Goal: Task Accomplishment & Management: Use online tool/utility

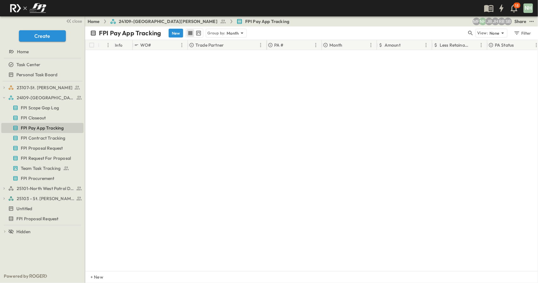
scroll to position [480, 0]
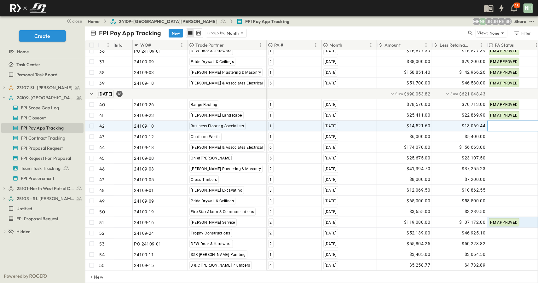
click at [513, 123] on div at bounding box center [514, 126] width 55 height 10
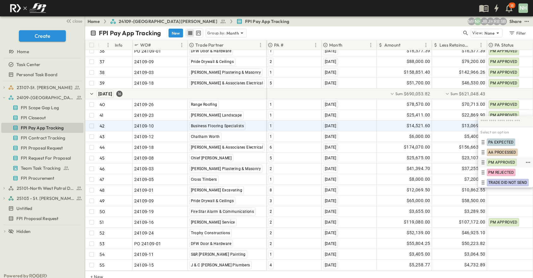
click at [504, 161] on span "PM APPROVED" at bounding box center [501, 162] width 27 height 5
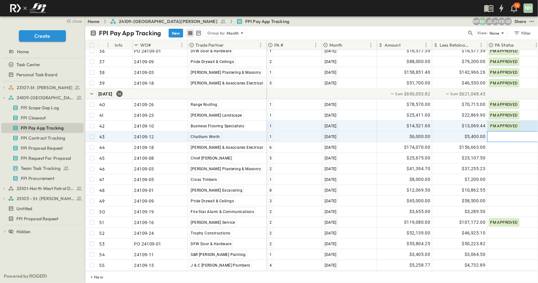
click at [504, 132] on div at bounding box center [514, 137] width 55 height 10
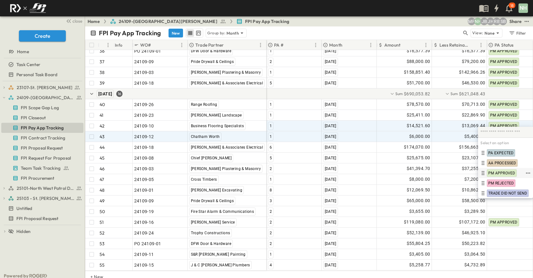
click at [499, 171] on span "PM APPROVED" at bounding box center [501, 173] width 27 height 5
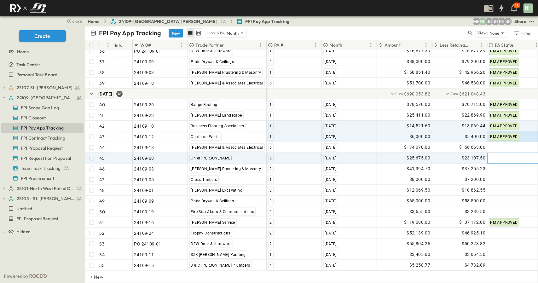
click at [500, 153] on div at bounding box center [514, 158] width 55 height 10
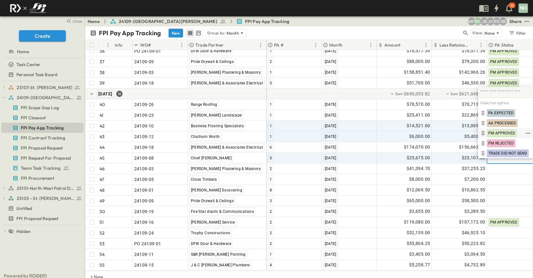
click at [503, 133] on div "PM APPROVED" at bounding box center [505, 133] width 55 height 10
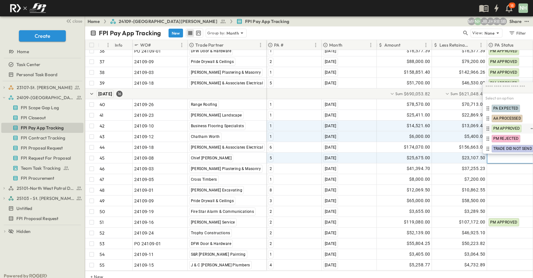
click at [502, 131] on span "PM APPROVED" at bounding box center [506, 128] width 27 height 5
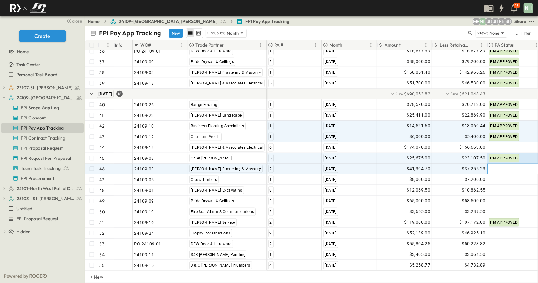
click at [502, 164] on div at bounding box center [514, 169] width 55 height 10
click at [504, 164] on div at bounding box center [514, 169] width 54 height 10
click at [514, 164] on div at bounding box center [514, 169] width 54 height 10
click at [513, 164] on div at bounding box center [514, 169] width 54 height 10
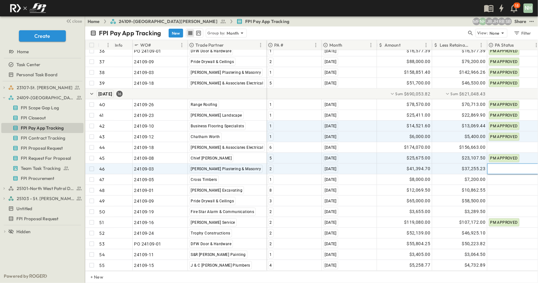
click at [500, 166] on div at bounding box center [514, 169] width 54 height 10
click at [521, 164] on div at bounding box center [514, 169] width 54 height 10
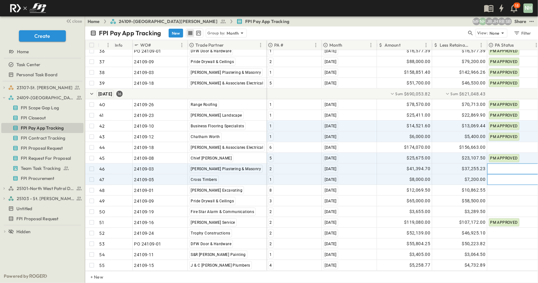
click at [512, 175] on div at bounding box center [514, 180] width 55 height 10
click at [512, 168] on div at bounding box center [514, 169] width 55 height 10
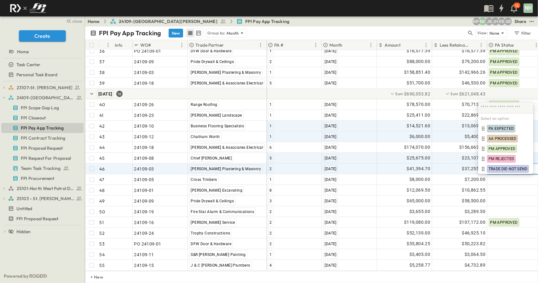
click at [512, 168] on div "Select an option PA EXPECTED AA PROCESSED PM APPROVED PM REJECTED TRADE DID NOT…" at bounding box center [505, 138] width 55 height 72
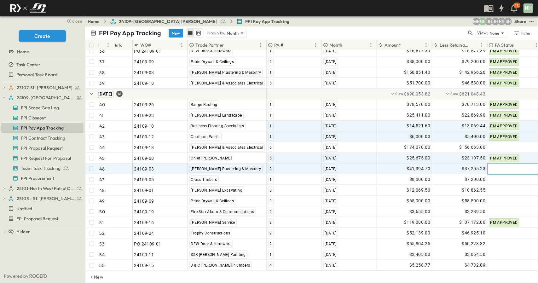
click at [505, 164] on div at bounding box center [514, 169] width 54 height 10
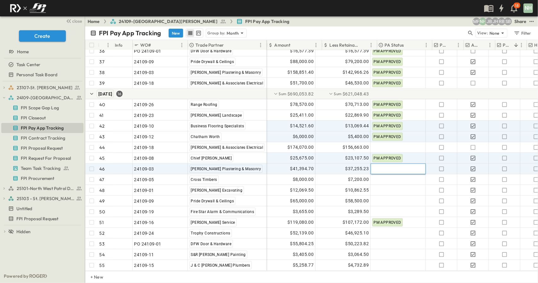
scroll to position [480, 117]
click at [418, 164] on div at bounding box center [398, 169] width 55 height 10
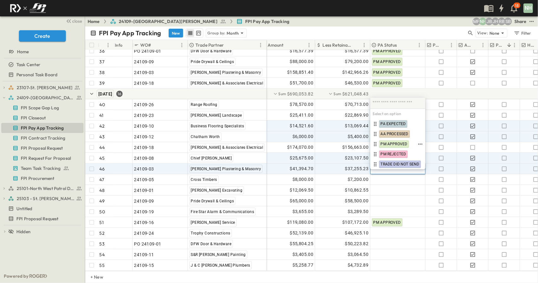
click at [405, 143] on span "PM APPROVED" at bounding box center [394, 143] width 27 height 5
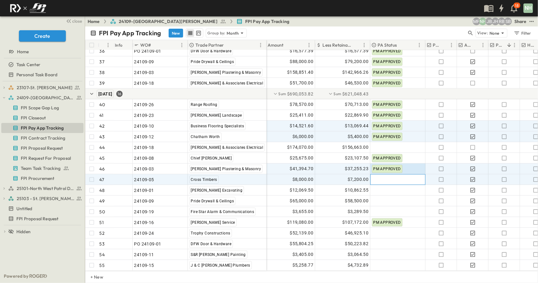
click at [387, 176] on div at bounding box center [398, 180] width 55 height 10
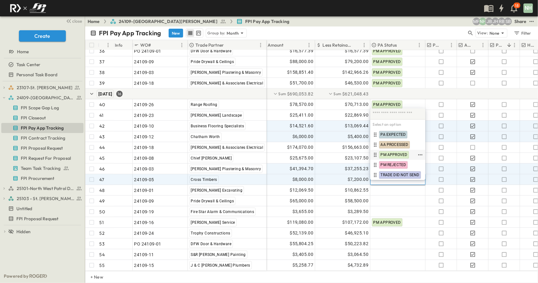
click at [389, 155] on span "PM APPROVED" at bounding box center [394, 154] width 27 height 5
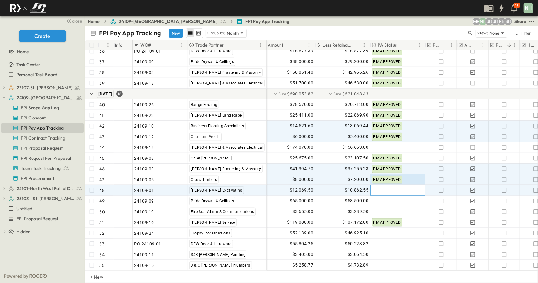
click at [386, 186] on div at bounding box center [398, 190] width 55 height 10
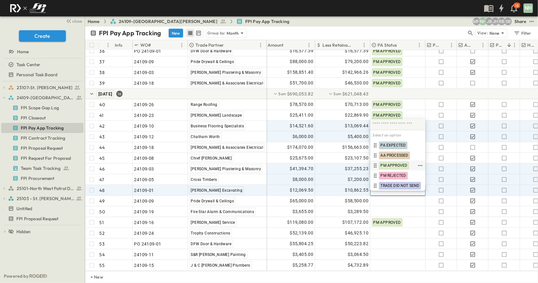
click at [389, 164] on span "PM APPROVED" at bounding box center [394, 165] width 27 height 5
click at [389, 167] on span "PM APPROVED" at bounding box center [386, 169] width 27 height 4
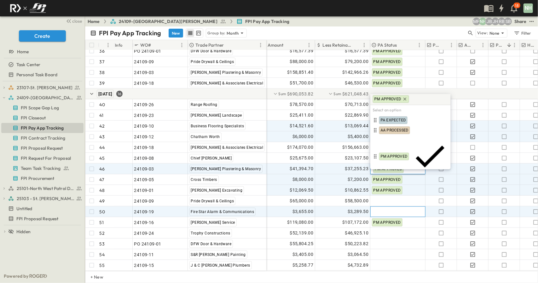
click at [412, 207] on div at bounding box center [398, 212] width 55 height 10
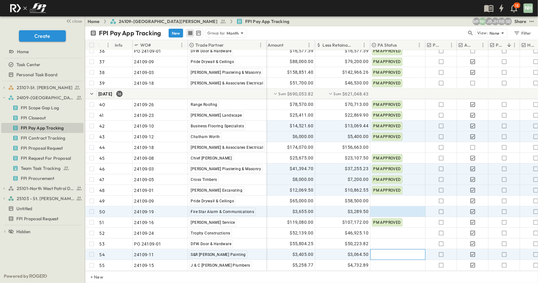
click at [385, 250] on div at bounding box center [398, 255] width 55 height 10
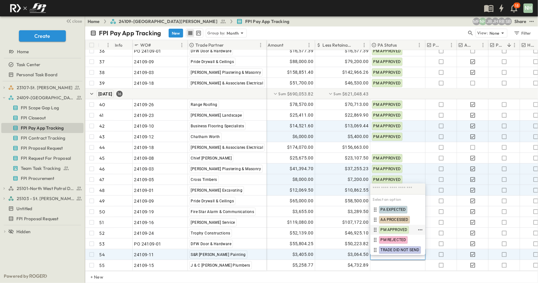
click at [389, 231] on span "PM APPROVED" at bounding box center [394, 229] width 27 height 5
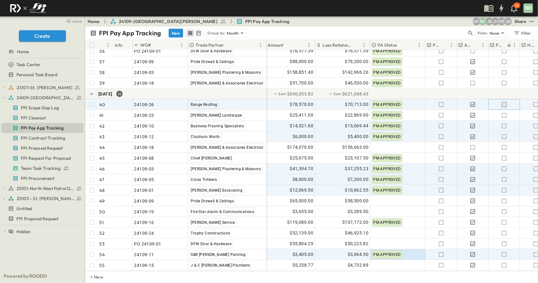
click at [504, 101] on icon "button" at bounding box center [504, 104] width 6 height 6
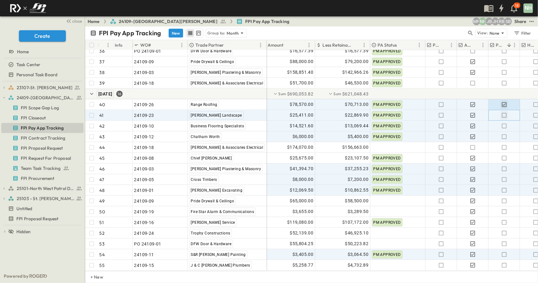
click at [504, 112] on icon "button" at bounding box center [504, 115] width 6 height 6
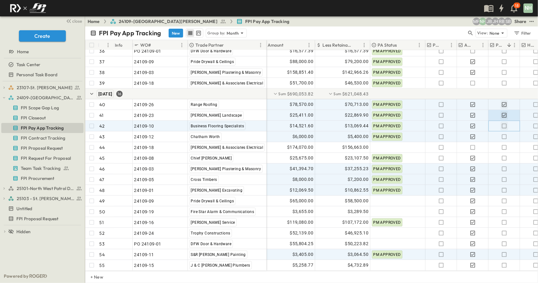
click at [503, 123] on icon "button" at bounding box center [504, 126] width 6 height 6
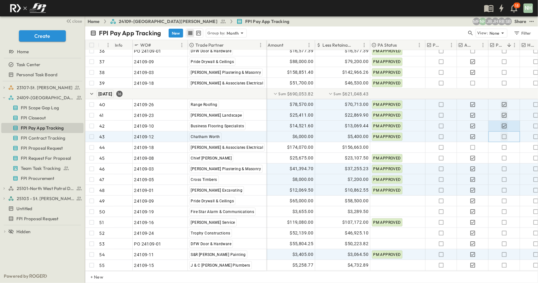
click at [502, 134] on icon "button" at bounding box center [504, 137] width 6 height 6
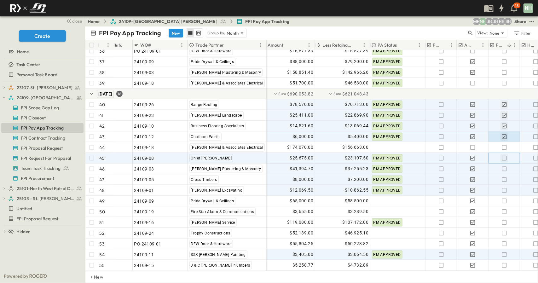
click at [503, 155] on icon "button" at bounding box center [504, 158] width 6 height 6
click at [502, 46] on p "PM Processed" at bounding box center [500, 45] width 9 height 6
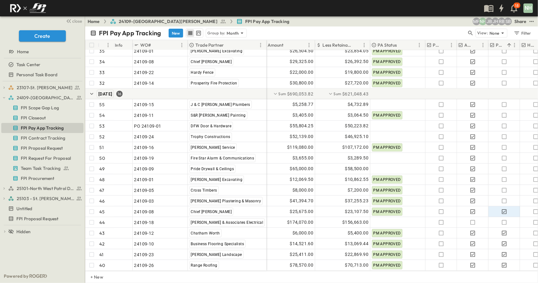
scroll to position [448, 117]
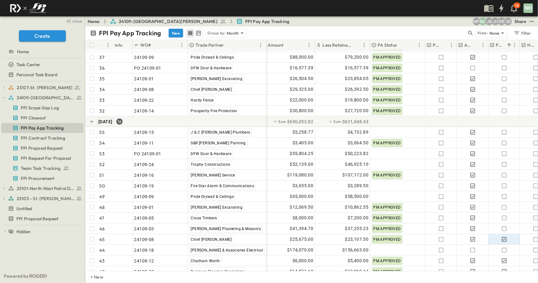
click at [502, 46] on p "PM Processed" at bounding box center [500, 45] width 9 height 6
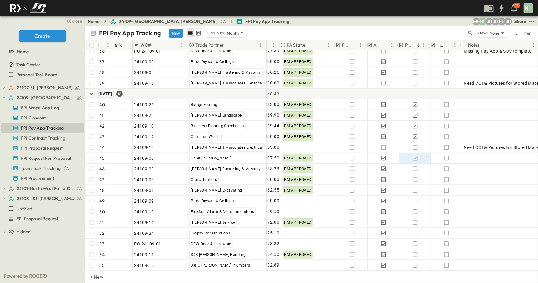
scroll to position [480, 208]
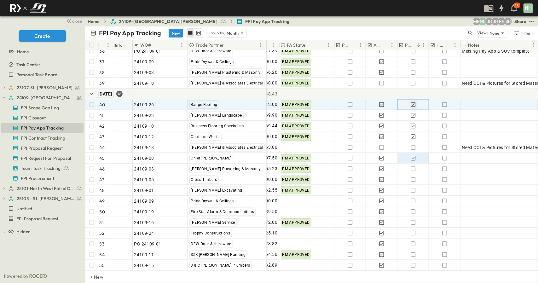
click at [414, 101] on icon "button" at bounding box center [413, 104] width 6 height 6
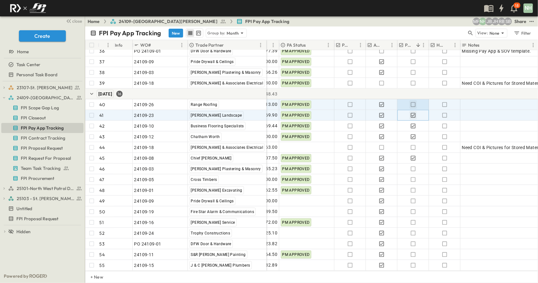
click at [414, 112] on icon "button" at bounding box center [413, 115] width 6 height 6
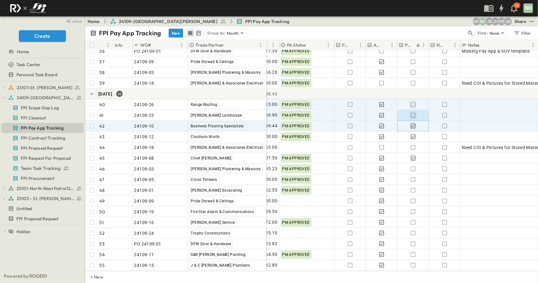
click at [414, 123] on icon "button" at bounding box center [413, 126] width 6 height 6
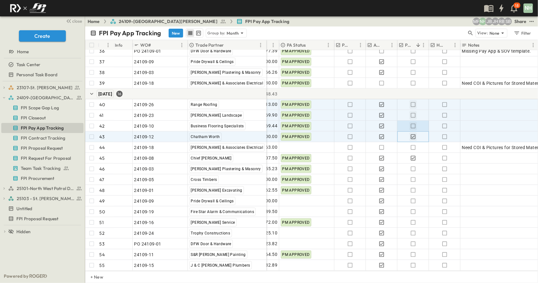
click at [413, 134] on icon "button" at bounding box center [413, 137] width 6 height 6
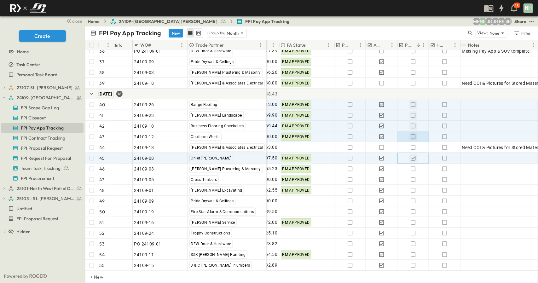
click at [412, 156] on icon "button" at bounding box center [413, 158] width 5 height 5
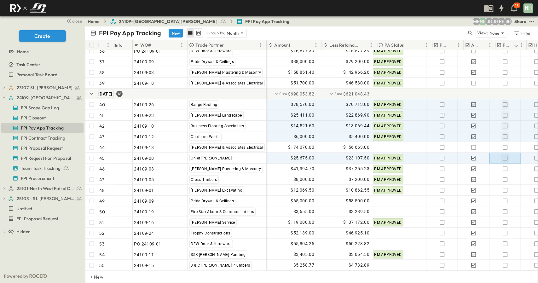
scroll to position [480, 110]
